Goal: Find specific page/section: Find specific page/section

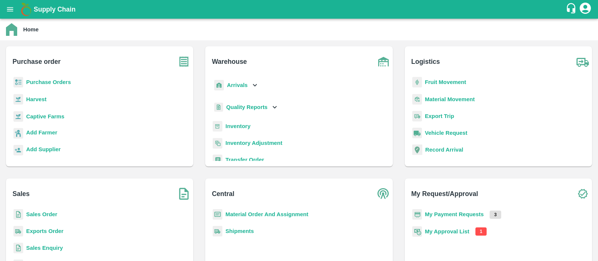
click at [454, 233] on b "My Approval List" at bounding box center [447, 232] width 45 height 6
